Goal: Find specific page/section: Find specific page/section

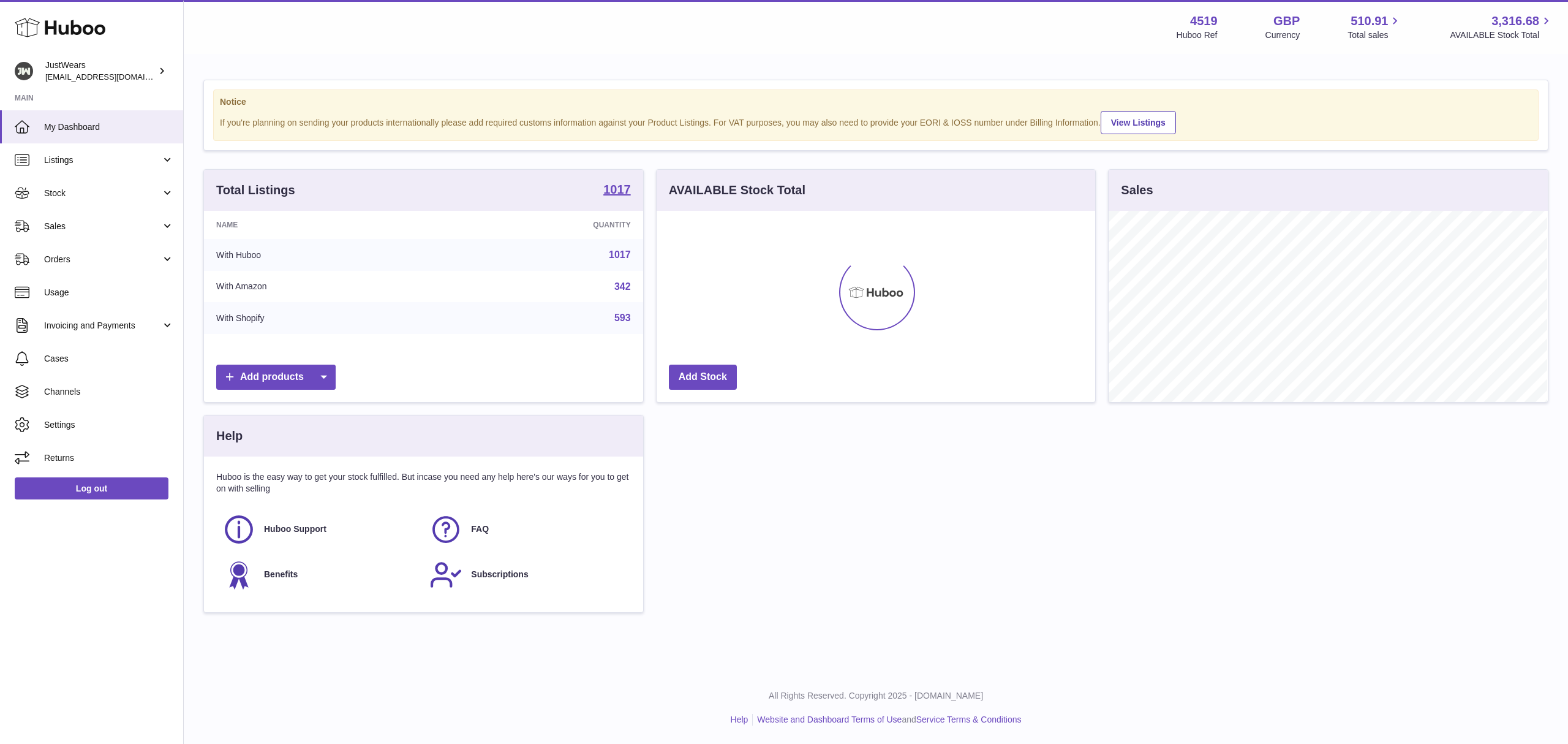
scroll to position [192, 438]
click at [623, 190] on strong "1017" at bounding box center [617, 189] width 27 height 12
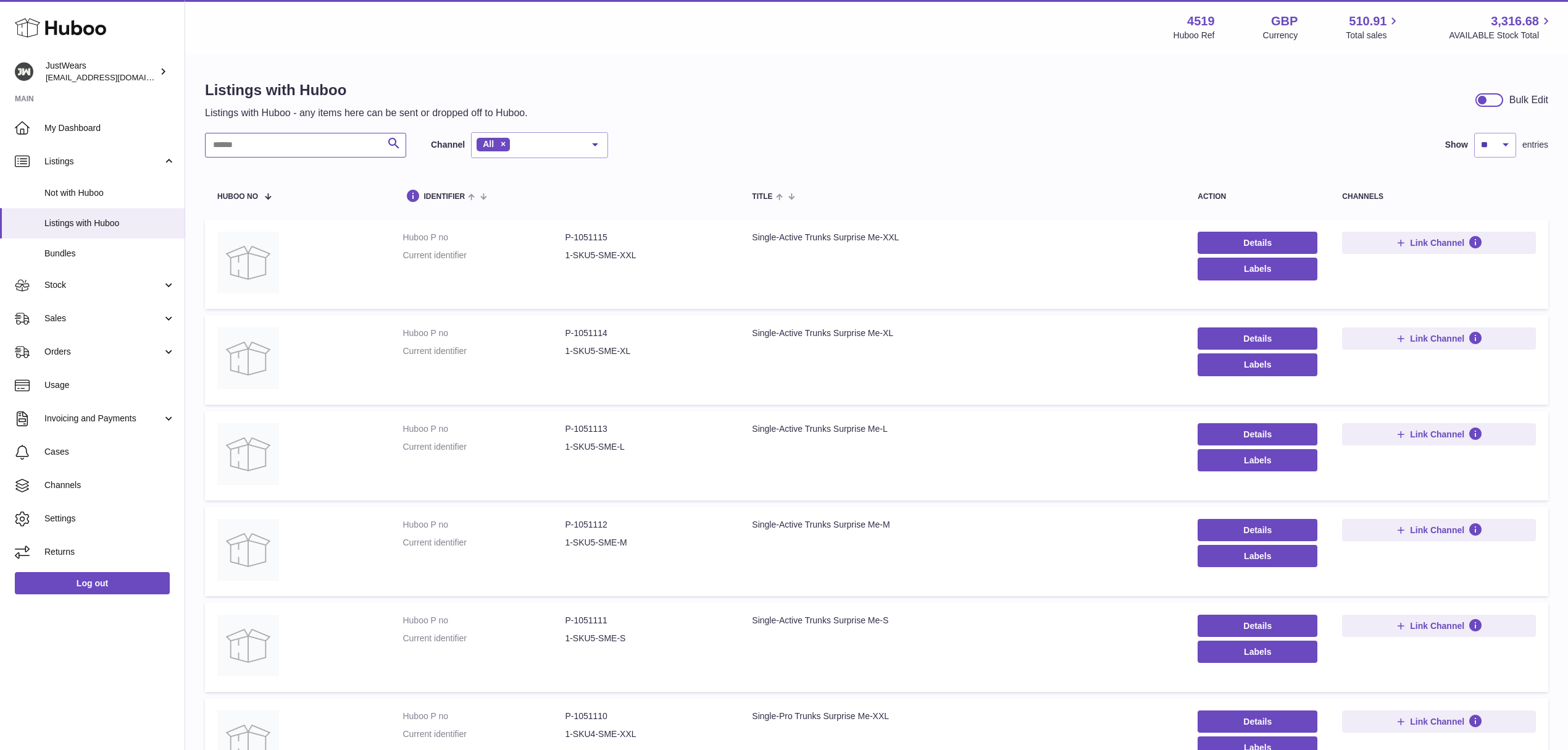
click at [255, 151] on input "text" at bounding box center [306, 145] width 202 height 24
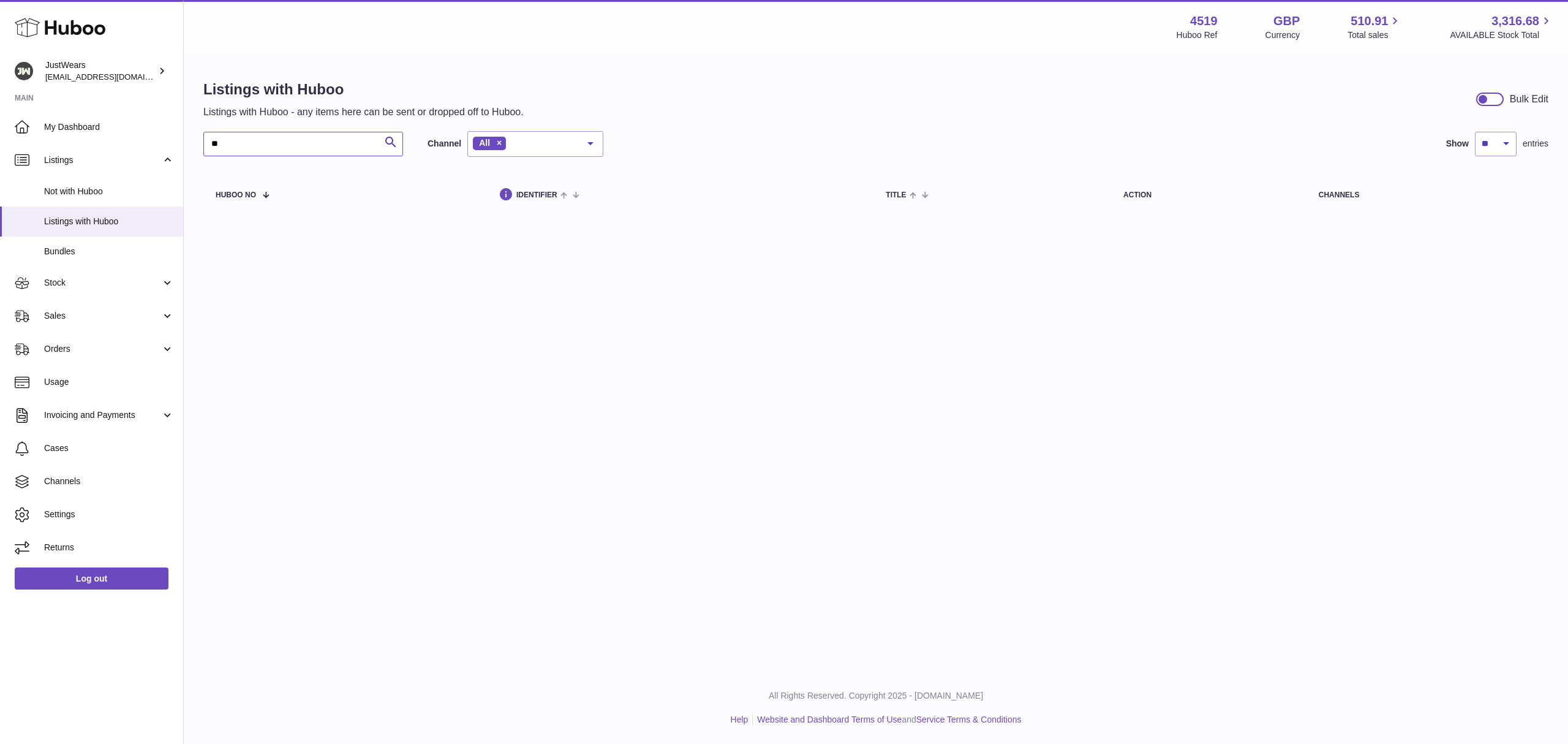
type input "*"
